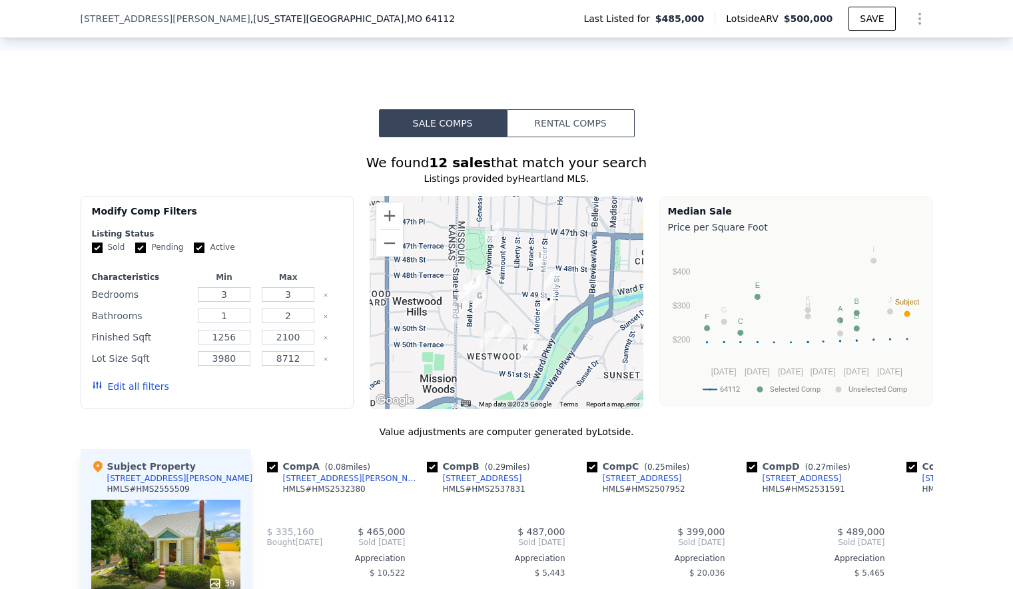
scroll to position [928, 0]
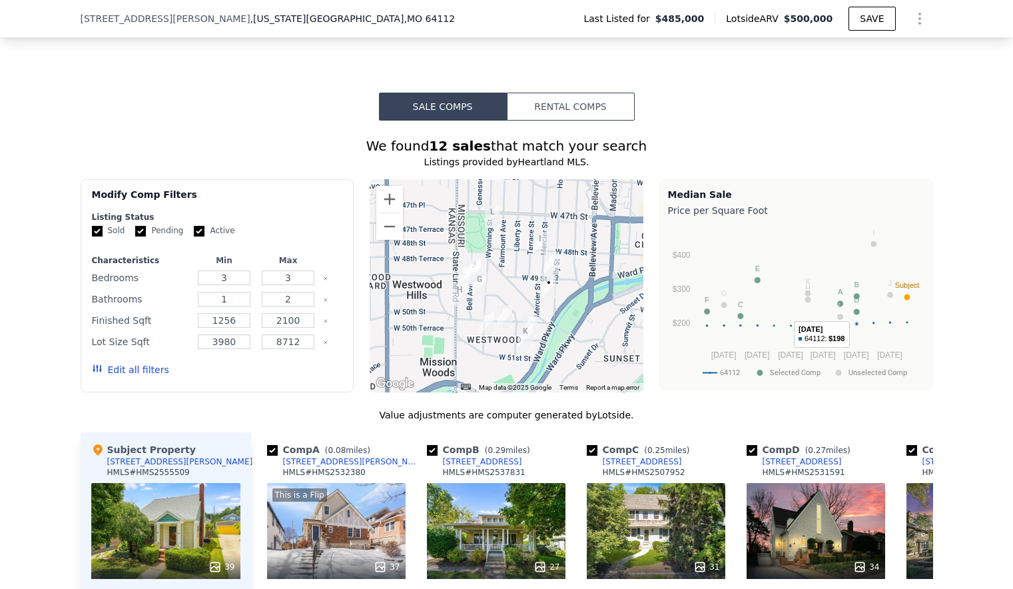
click at [853, 309] on circle "A chart." at bounding box center [856, 312] width 6 height 6
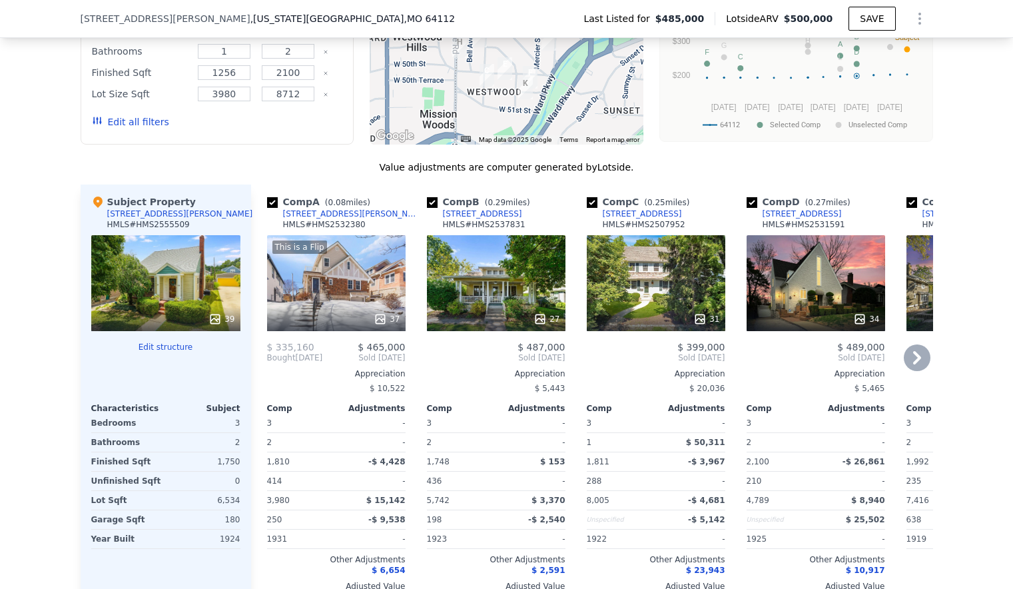
scroll to position [1261, 0]
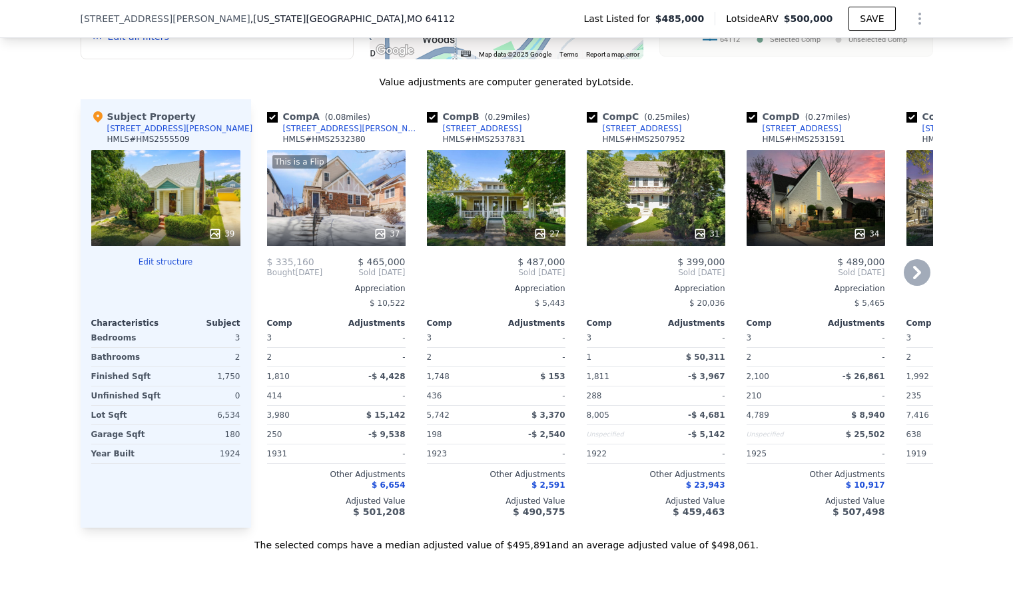
click at [794, 173] on div "34" at bounding box center [816, 198] width 139 height 96
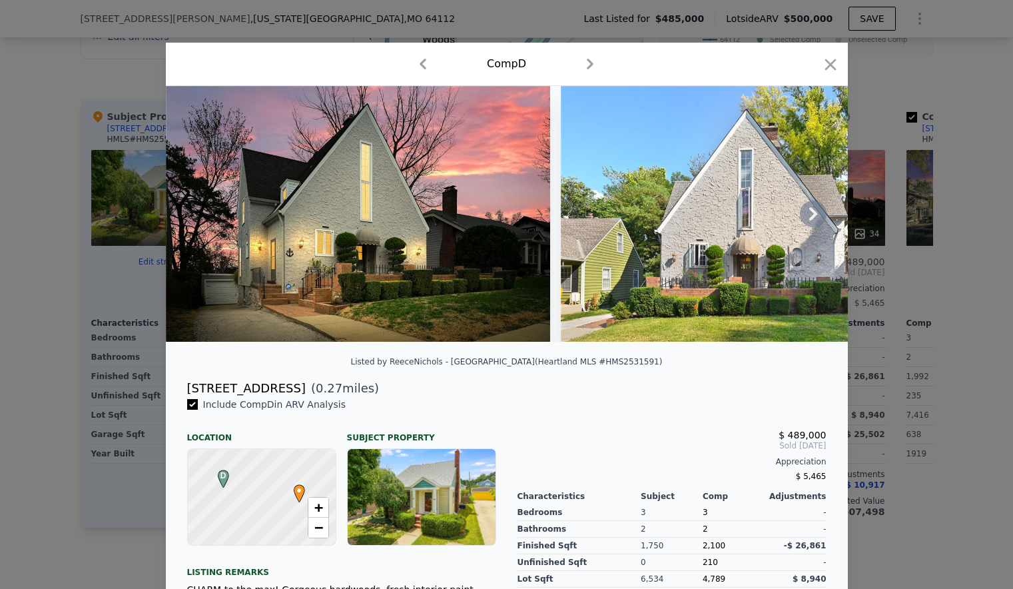
click at [813, 220] on icon at bounding box center [813, 214] width 27 height 27
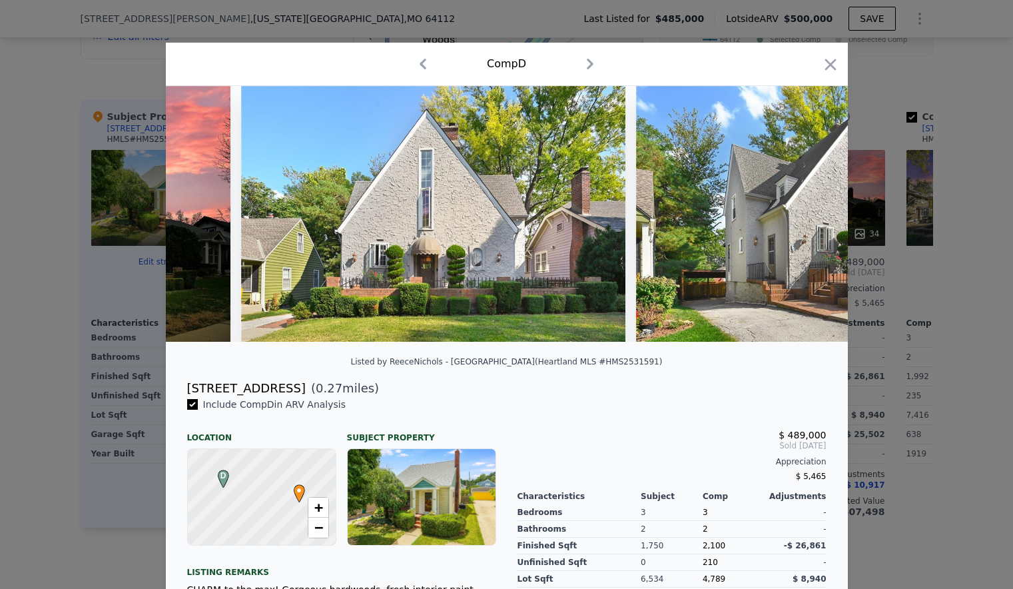
click at [813, 220] on div at bounding box center [507, 214] width 682 height 256
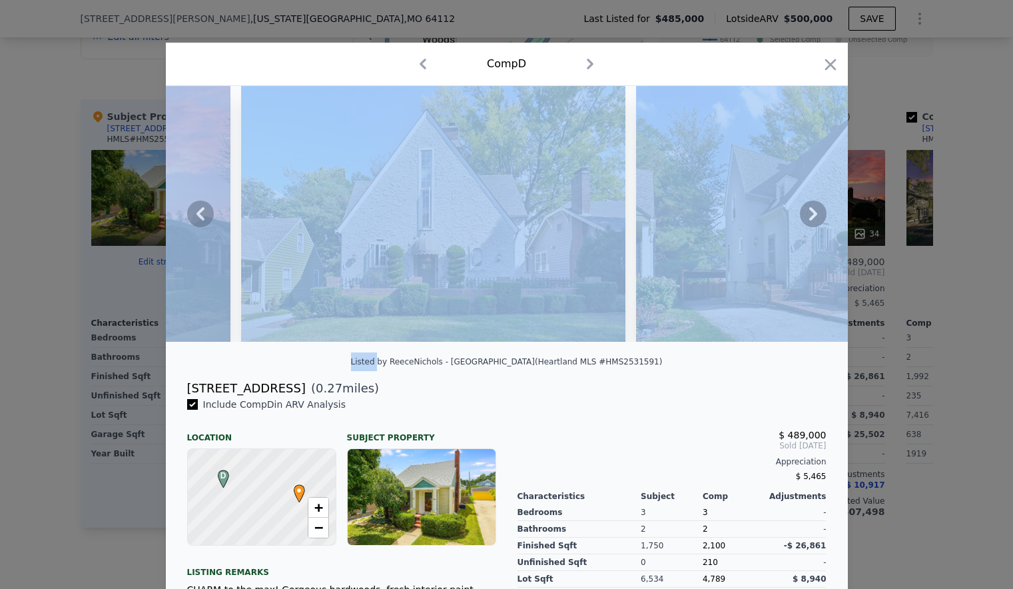
click at [813, 220] on icon at bounding box center [813, 214] width 27 height 27
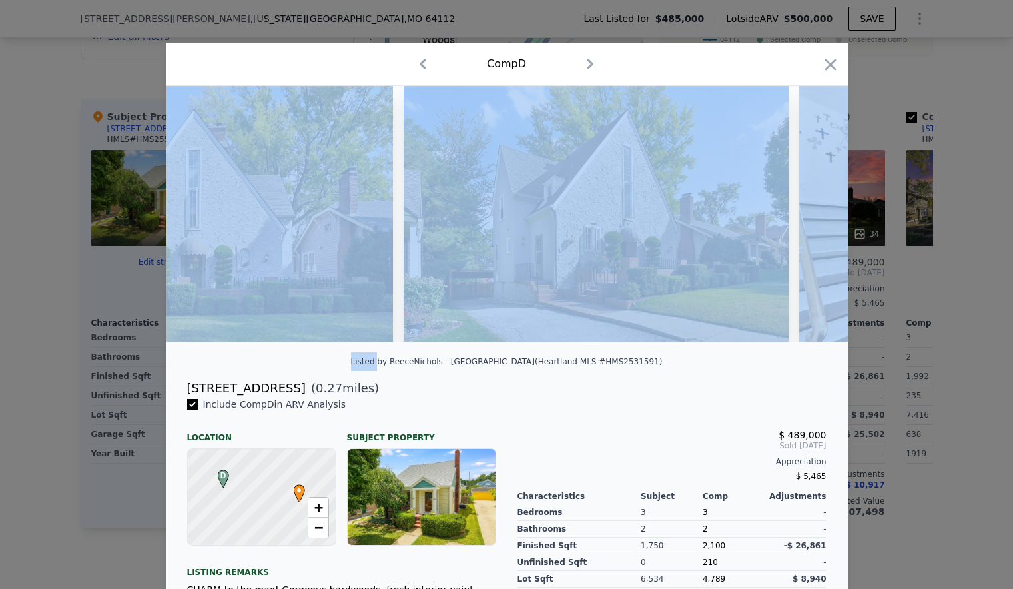
scroll to position [0, 639]
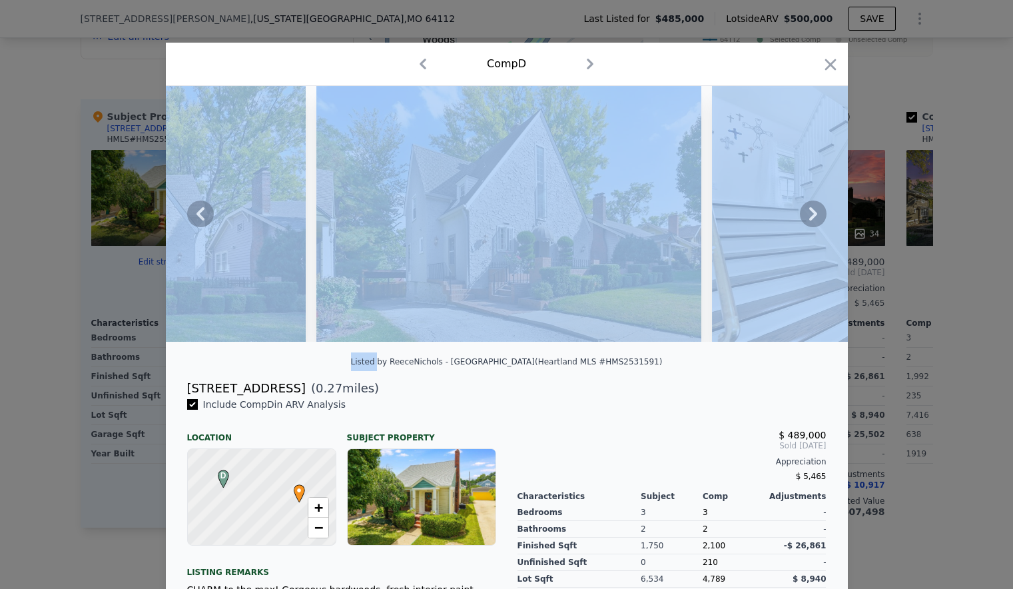
click at [722, 352] on div at bounding box center [507, 219] width 682 height 266
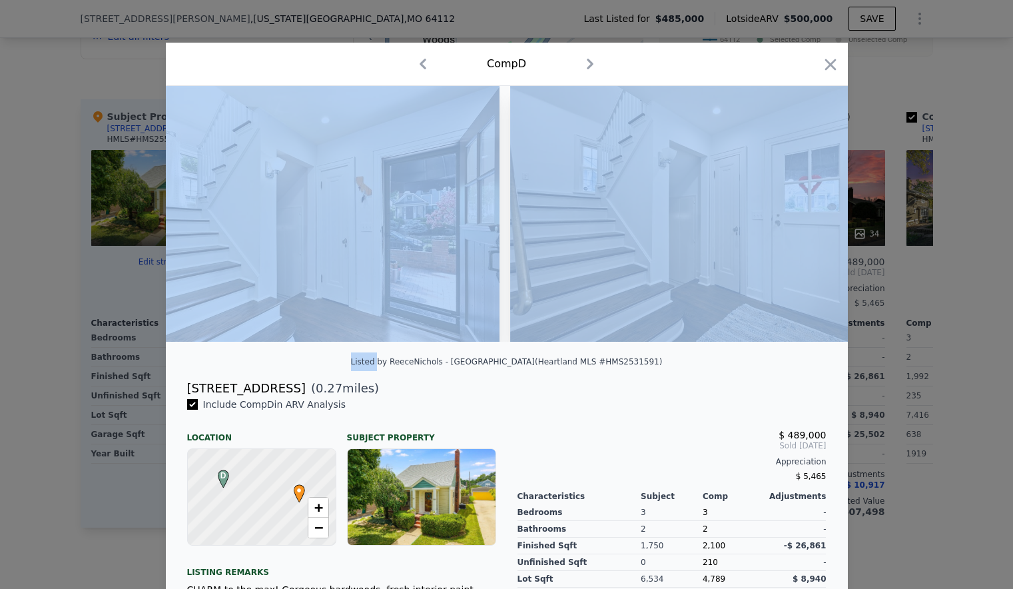
click at [721, 268] on img at bounding box center [702, 214] width 384 height 256
click at [831, 61] on icon "button" at bounding box center [830, 64] width 19 height 19
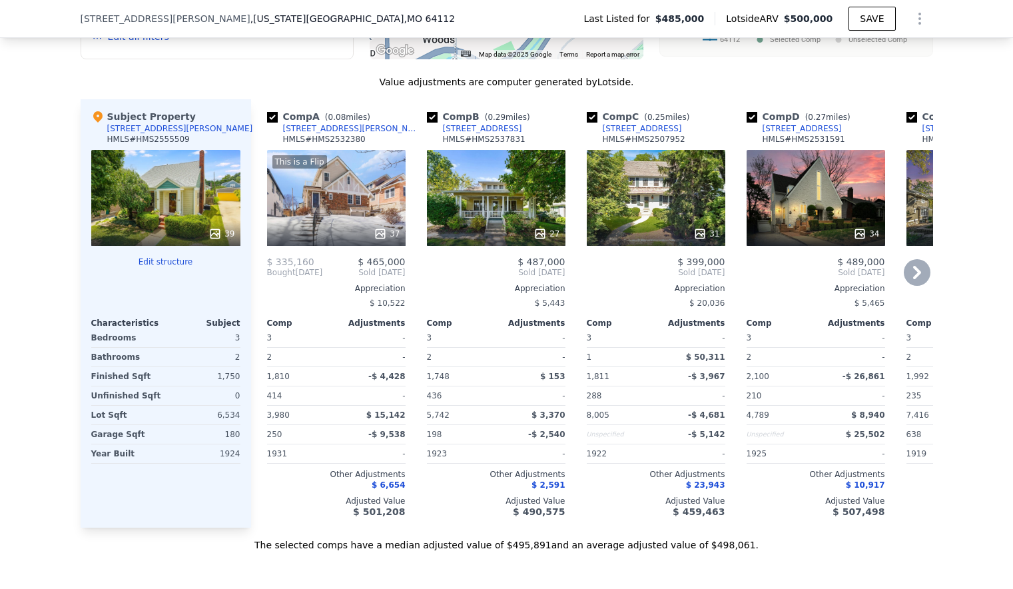
click at [791, 195] on div "34" at bounding box center [816, 198] width 139 height 96
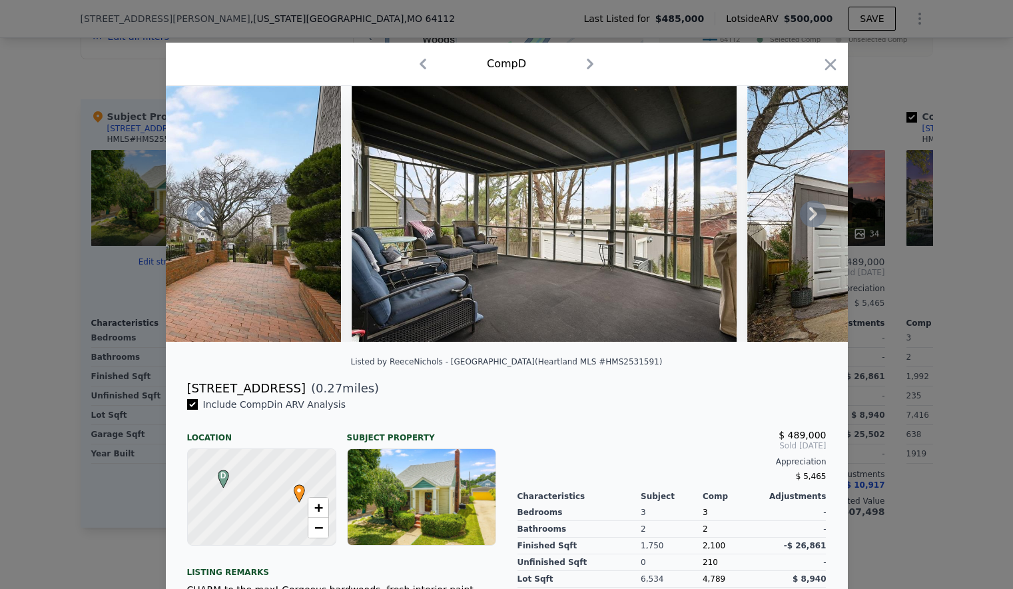
scroll to position [0, 12747]
